Goal: Information Seeking & Learning: Find specific fact

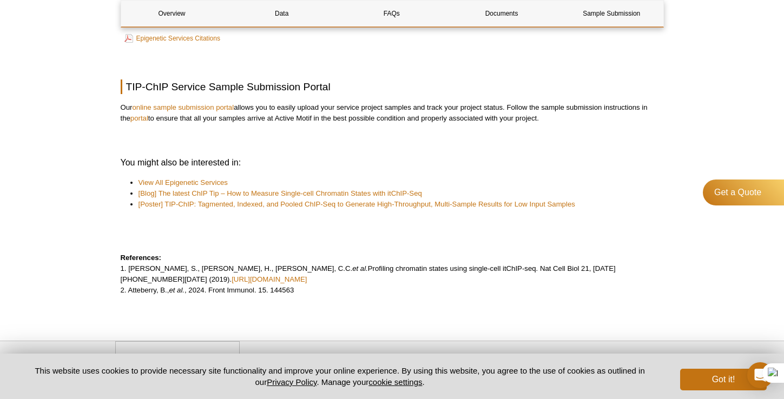
scroll to position [2876, 0]
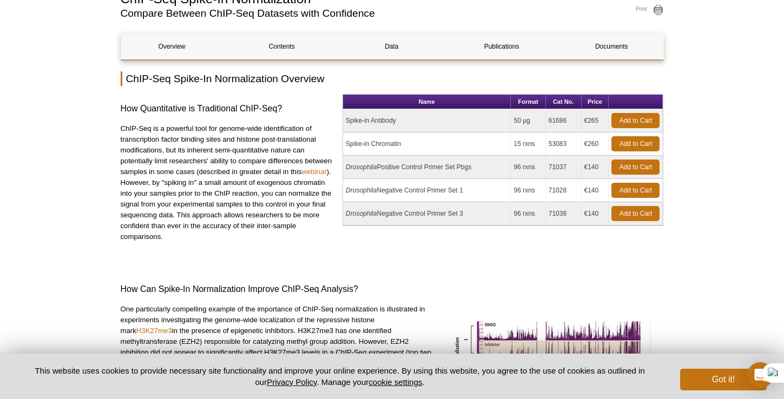
drag, startPoint x: 350, startPoint y: 124, endPoint x: 400, endPoint y: 124, distance: 50.9
click at [401, 124] on td "Spike-in Antibody" at bounding box center [427, 120] width 168 height 23
click at [400, 119] on td "Spike-in Antibody" at bounding box center [427, 120] width 168 height 23
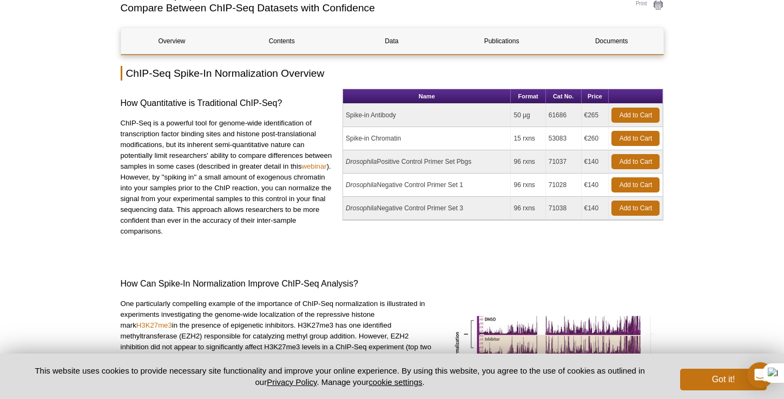
scroll to position [94, 0]
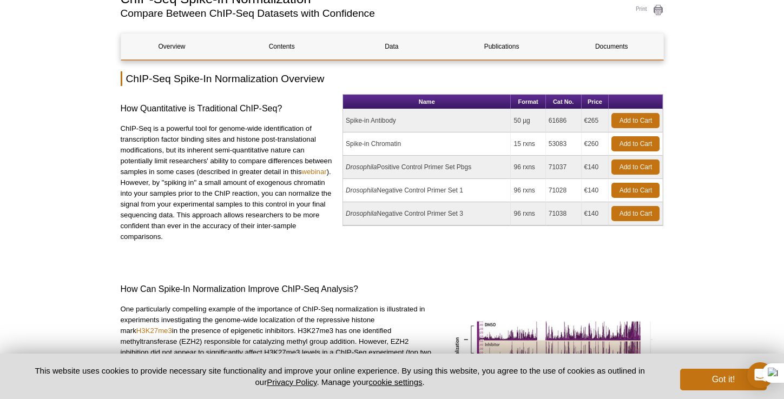
drag, startPoint x: 346, startPoint y: 119, endPoint x: 430, endPoint y: 123, distance: 84.0
click at [430, 123] on td "Spike-in Antibody" at bounding box center [427, 120] width 168 height 23
copy td "Spike-in Antibody"
click at [430, 254] on div "Name Format Cat No. Price Spike-in Antibody 50 µg 61686 €265 Add to Cart Spike-…" at bounding box center [503, 177] width 321 height 167
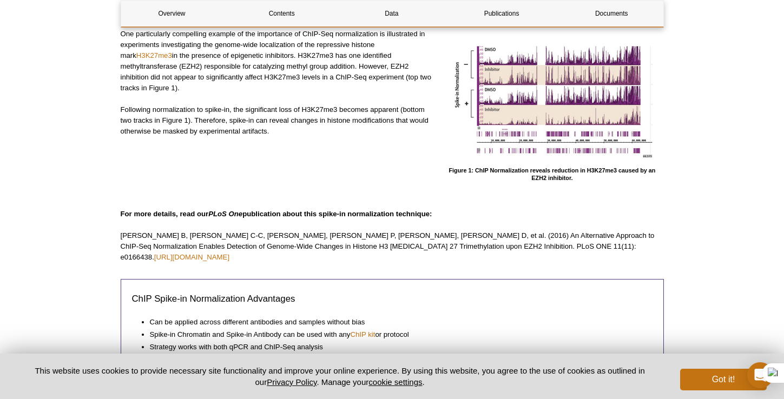
scroll to position [0, 0]
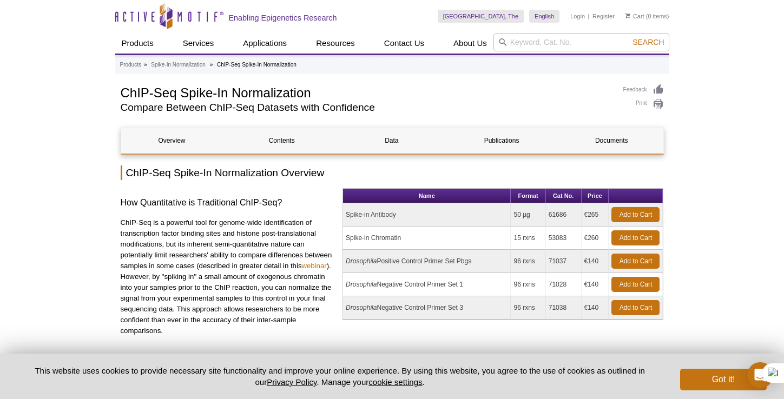
drag, startPoint x: 547, startPoint y: 213, endPoint x: 573, endPoint y: 214, distance: 25.4
click at [573, 214] on td "61686" at bounding box center [564, 214] width 36 height 23
copy td "61686"
